Goal: Navigation & Orientation: Find specific page/section

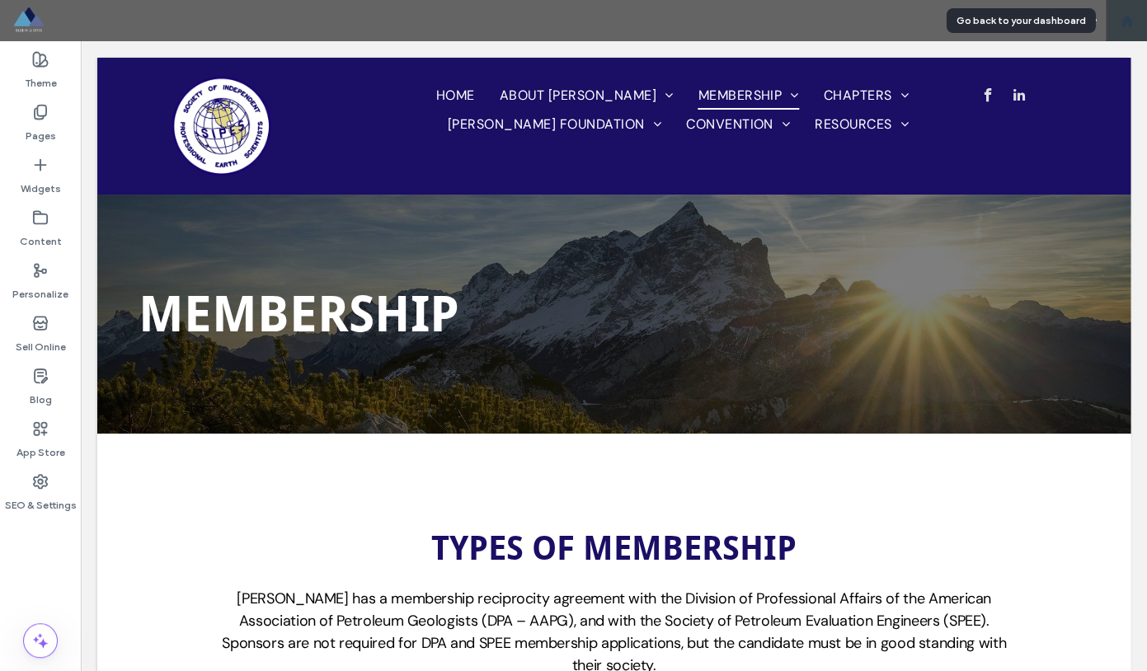
click at [1128, 24] on use at bounding box center [1126, 20] width 12 height 12
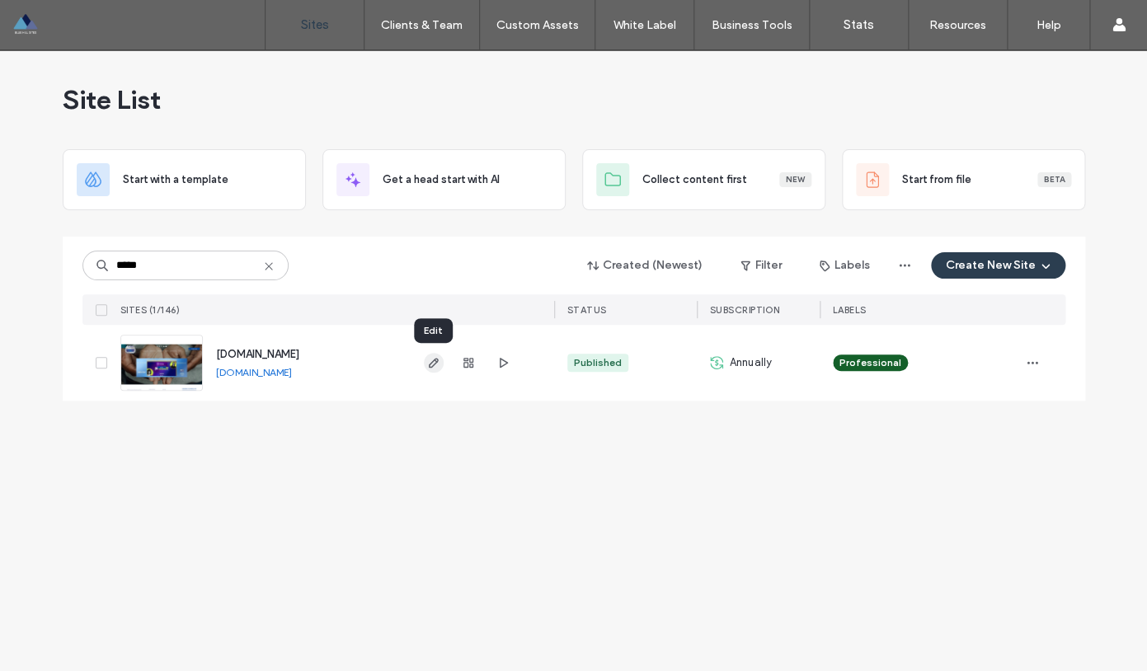
type input "*****"
click at [431, 361] on icon "button" at bounding box center [433, 362] width 13 height 13
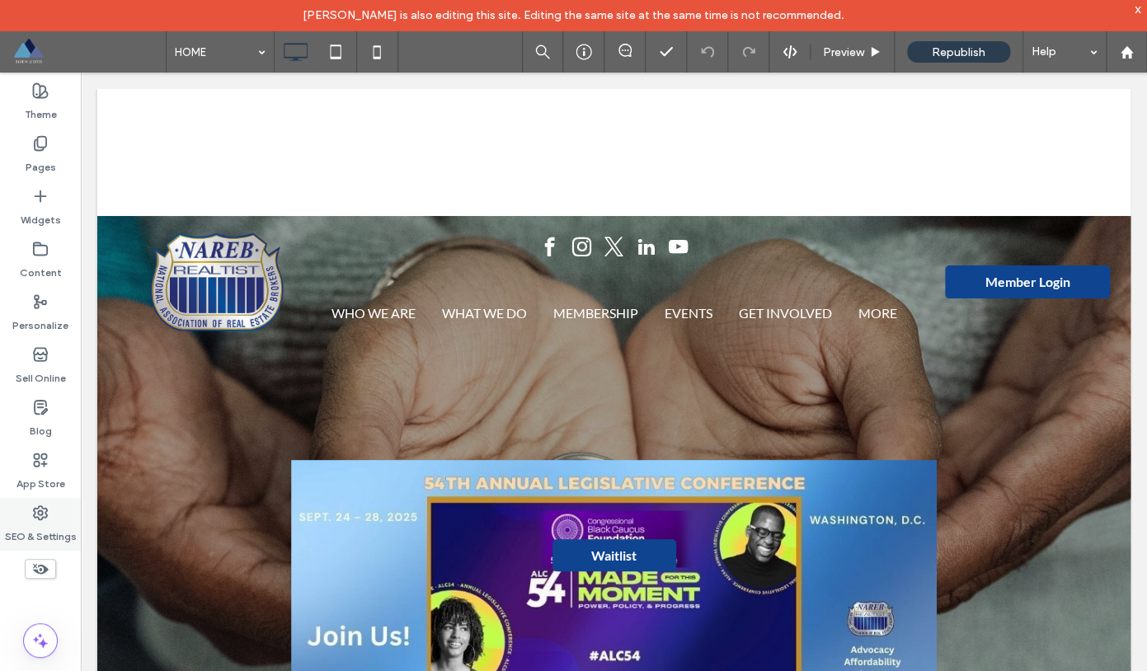
click at [52, 515] on div "SEO & Settings" at bounding box center [40, 524] width 81 height 53
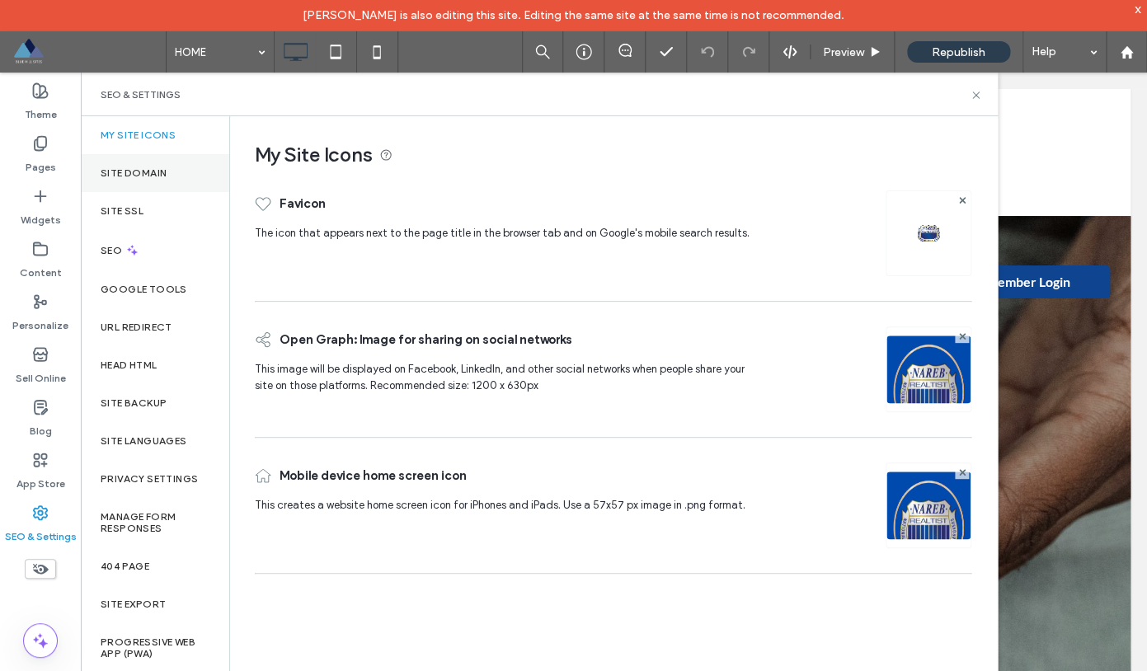
click at [160, 178] on label "Site Domain" at bounding box center [134, 173] width 66 height 12
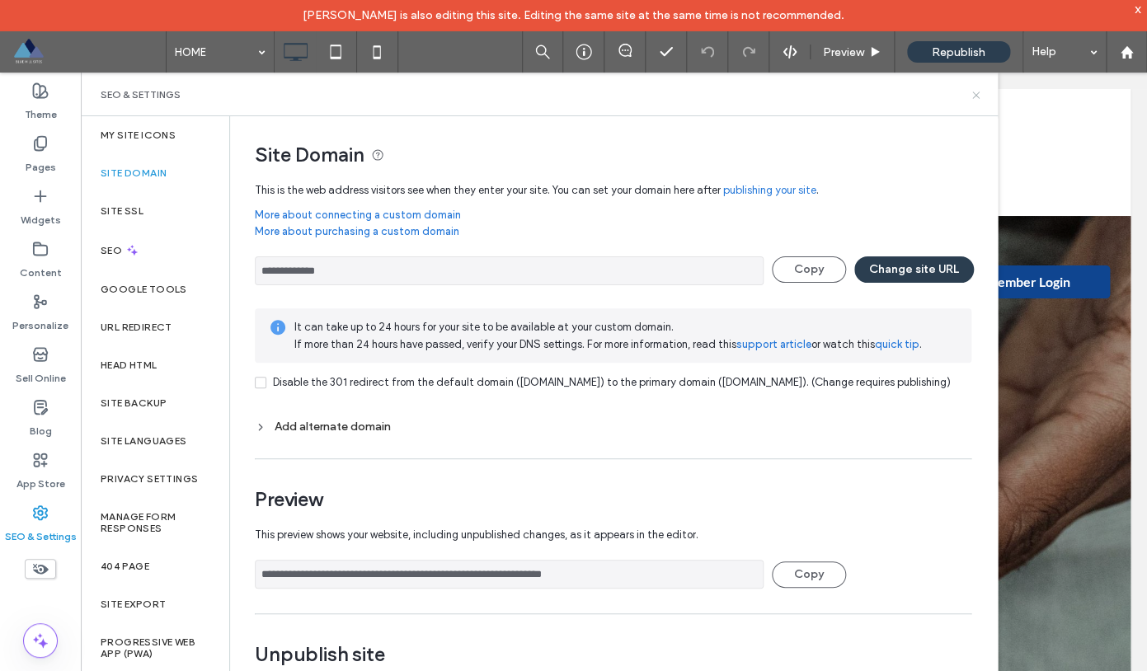
click at [974, 100] on icon at bounding box center [976, 95] width 12 height 12
